Goal: Task Accomplishment & Management: Manage account settings

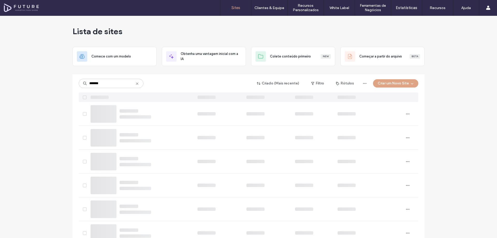
type input "*******"
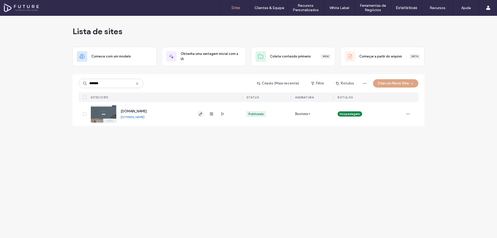
click at [200, 114] on use "button" at bounding box center [200, 113] width 3 height 3
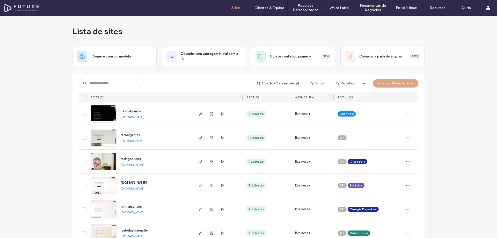
click at [104, 82] on input at bounding box center [111, 83] width 65 height 9
type input "*****"
